Goal: Complete application form

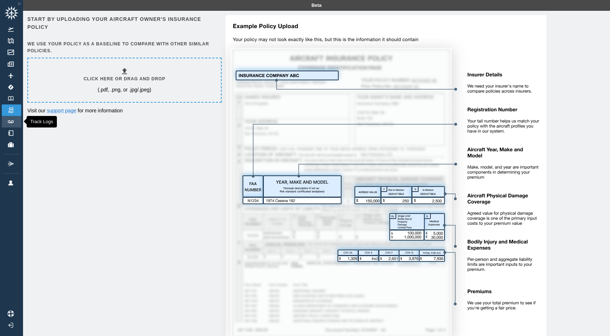
click at [14, 122] on img at bounding box center [11, 121] width 8 height 3
click at [126, 79] on h6 "Click here or drag and drop" at bounding box center [125, 79] width 82 height 7
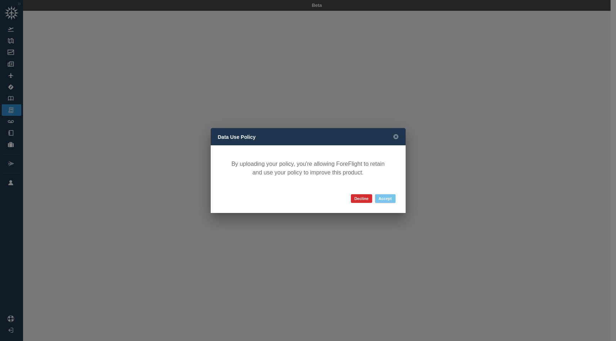
click at [384, 199] on button "Accept" at bounding box center [385, 198] width 21 height 9
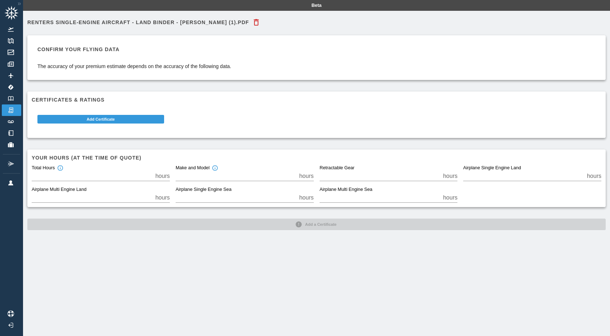
click at [139, 162] on div "Total Hours * hours" at bounding box center [98, 171] width 144 height 22
click at [138, 176] on input "*" at bounding box center [92, 176] width 121 height 10
click at [318, 224] on div "Renters Single-Engine Aircraft - Land Binder - Kyler Meckling (1).pdf Confirm y…" at bounding box center [316, 122] width 579 height 215
click at [112, 117] on button "Add Certificate" at bounding box center [100, 119] width 127 height 9
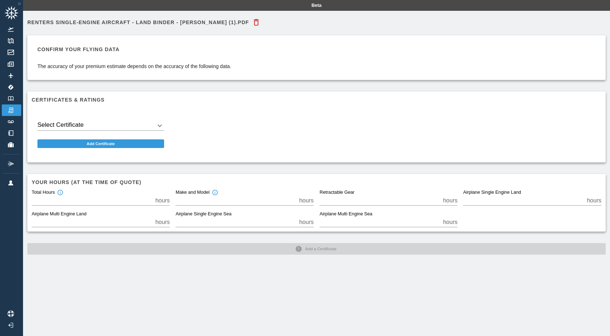
click at [111, 120] on div "Select Certificate ​" at bounding box center [100, 123] width 127 height 16
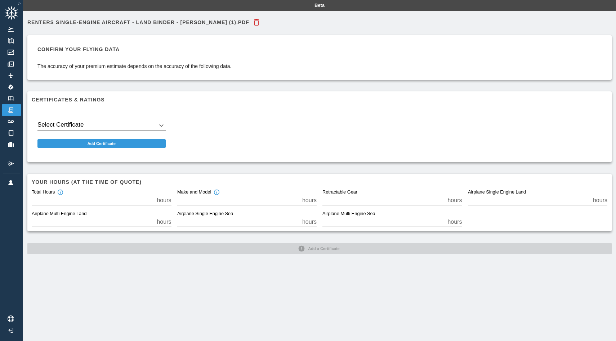
click at [115, 126] on body "Beta Renters Single-Engine Aircraft - Land Binder - Kyler Meckling (1).pdf Conf…" at bounding box center [308, 170] width 616 height 341
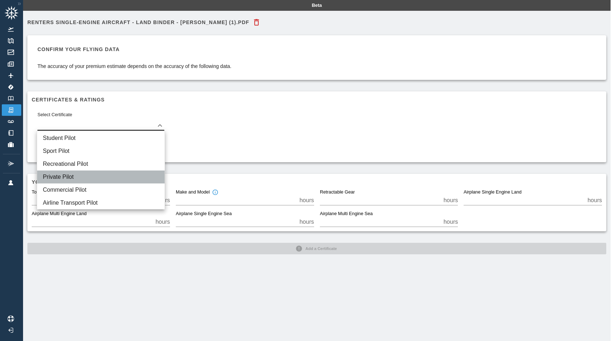
click at [116, 174] on li "Private Pilot" at bounding box center [100, 177] width 127 height 13
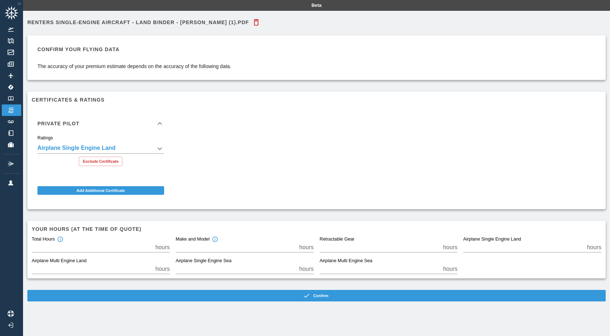
scroll to position [16, 0]
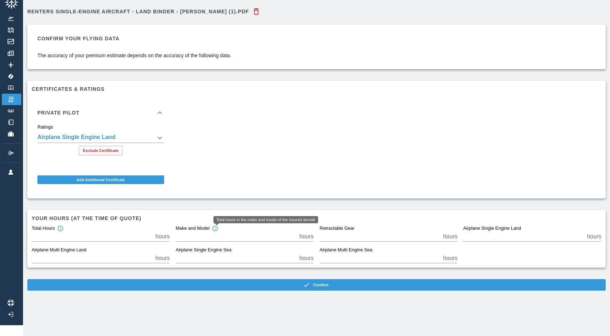
click at [215, 222] on div "Total hours in the make and model of the insured aircraft" at bounding box center [266, 222] width 105 height 12
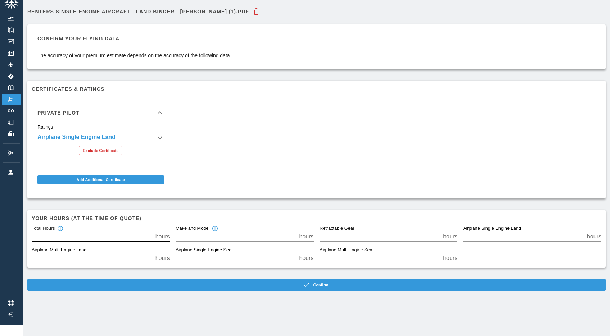
click at [135, 232] on input "*" at bounding box center [92, 237] width 121 height 10
click at [100, 226] on div "Total Hours * hours" at bounding box center [101, 234] width 138 height 16
click at [102, 232] on input "*" at bounding box center [92, 237] width 121 height 10
type input "**"
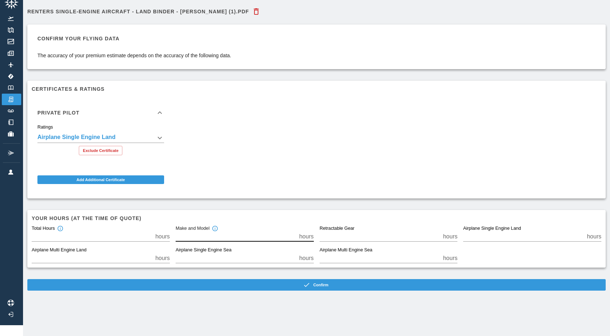
click at [219, 232] on input "*" at bounding box center [236, 237] width 121 height 10
type input "**"
click at [495, 232] on input "*" at bounding box center [524, 237] width 121 height 10
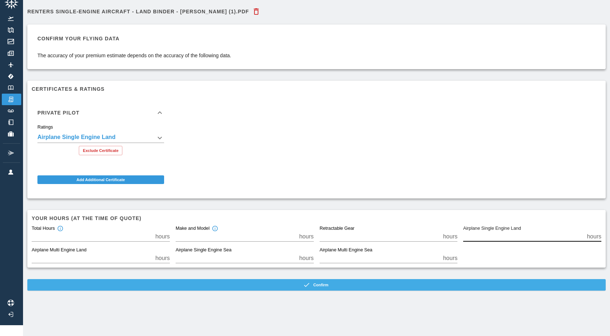
type input "**"
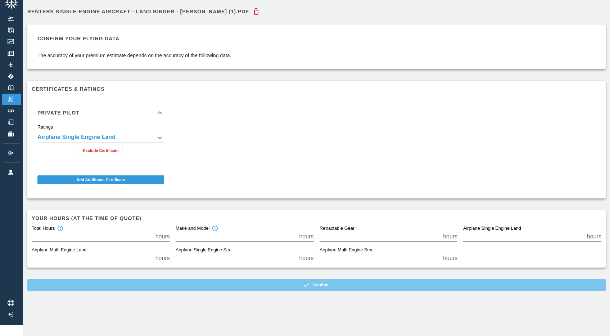
click at [324, 280] on button "Confirm" at bounding box center [316, 285] width 579 height 12
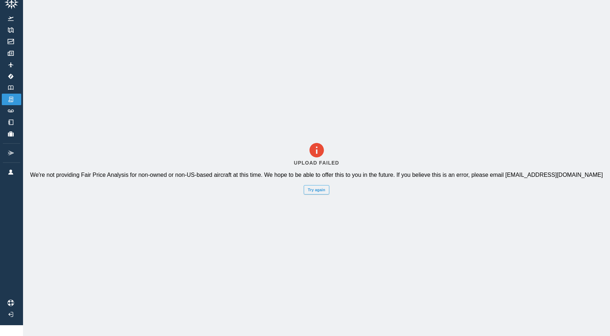
click at [326, 188] on button "Try again" at bounding box center [316, 189] width 25 height 9
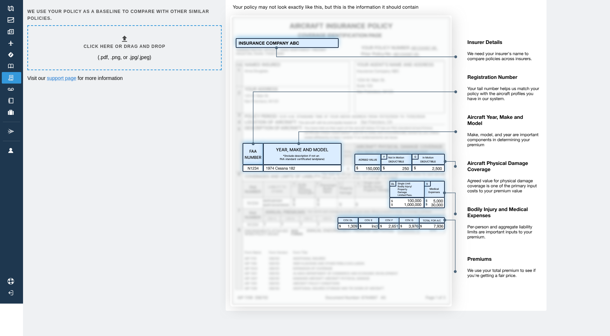
scroll to position [0, 0]
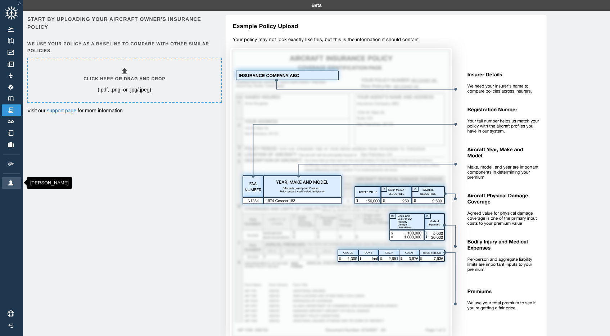
click at [11, 179] on link "[PERSON_NAME]" at bounding box center [11, 183] width 19 height 12
